Goal: Transaction & Acquisition: Purchase product/service

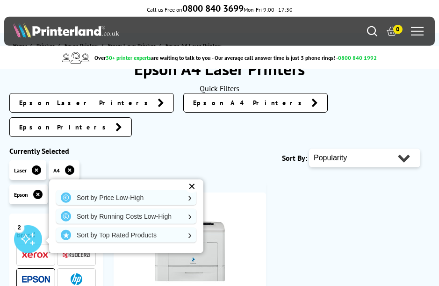
scroll to position [30, 0]
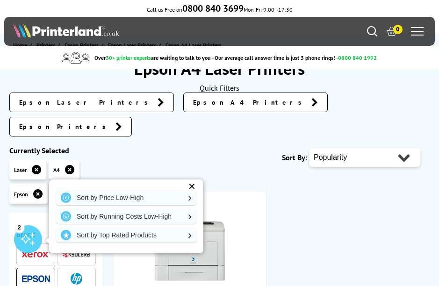
click at [161, 205] on link "Sort by Price Low-High" at bounding box center [126, 197] width 140 height 15
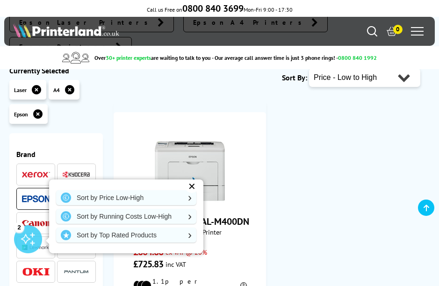
scroll to position [114, 0]
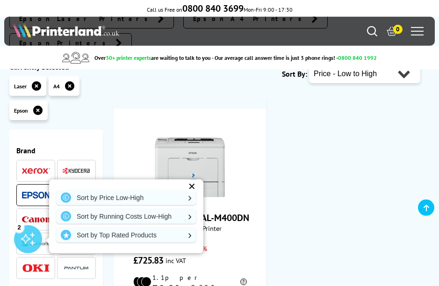
click at [192, 193] on div "✕" at bounding box center [191, 186] width 13 height 13
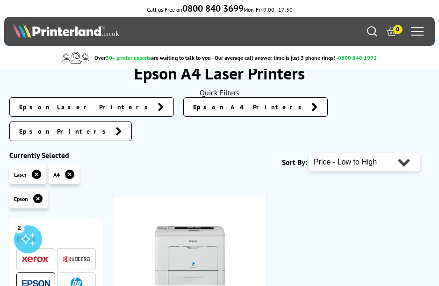
scroll to position [0, 0]
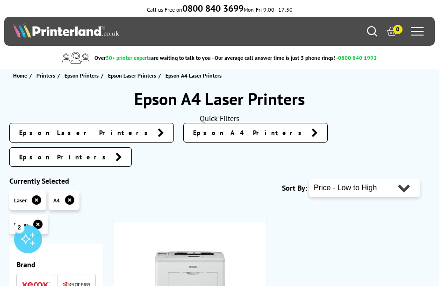
click at [193, 135] on span "Epson A4 Printers" at bounding box center [250, 132] width 114 height 9
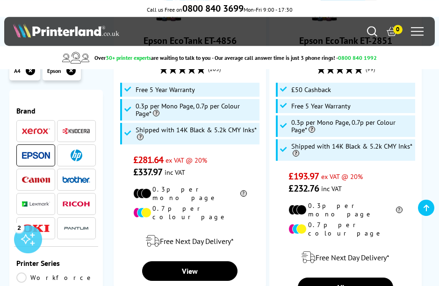
scroll to position [318, 0]
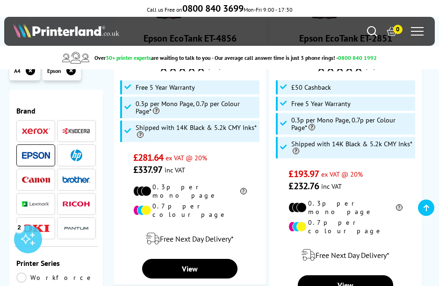
click at [214, 259] on link "View" at bounding box center [189, 269] width 95 height 20
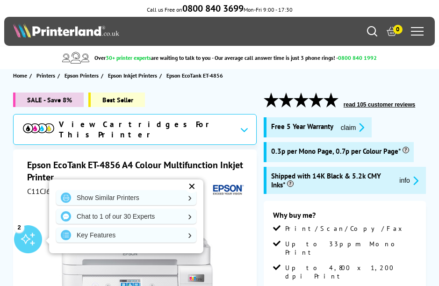
click at [192, 185] on div "✕" at bounding box center [191, 186] width 13 height 13
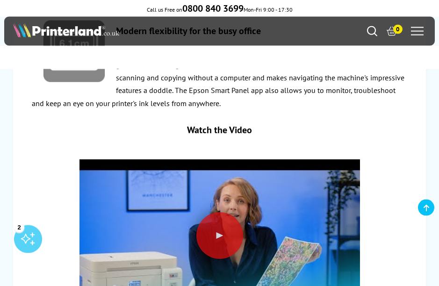
scroll to position [1764, 0]
